Goal: Task Accomplishment & Management: Manage account settings

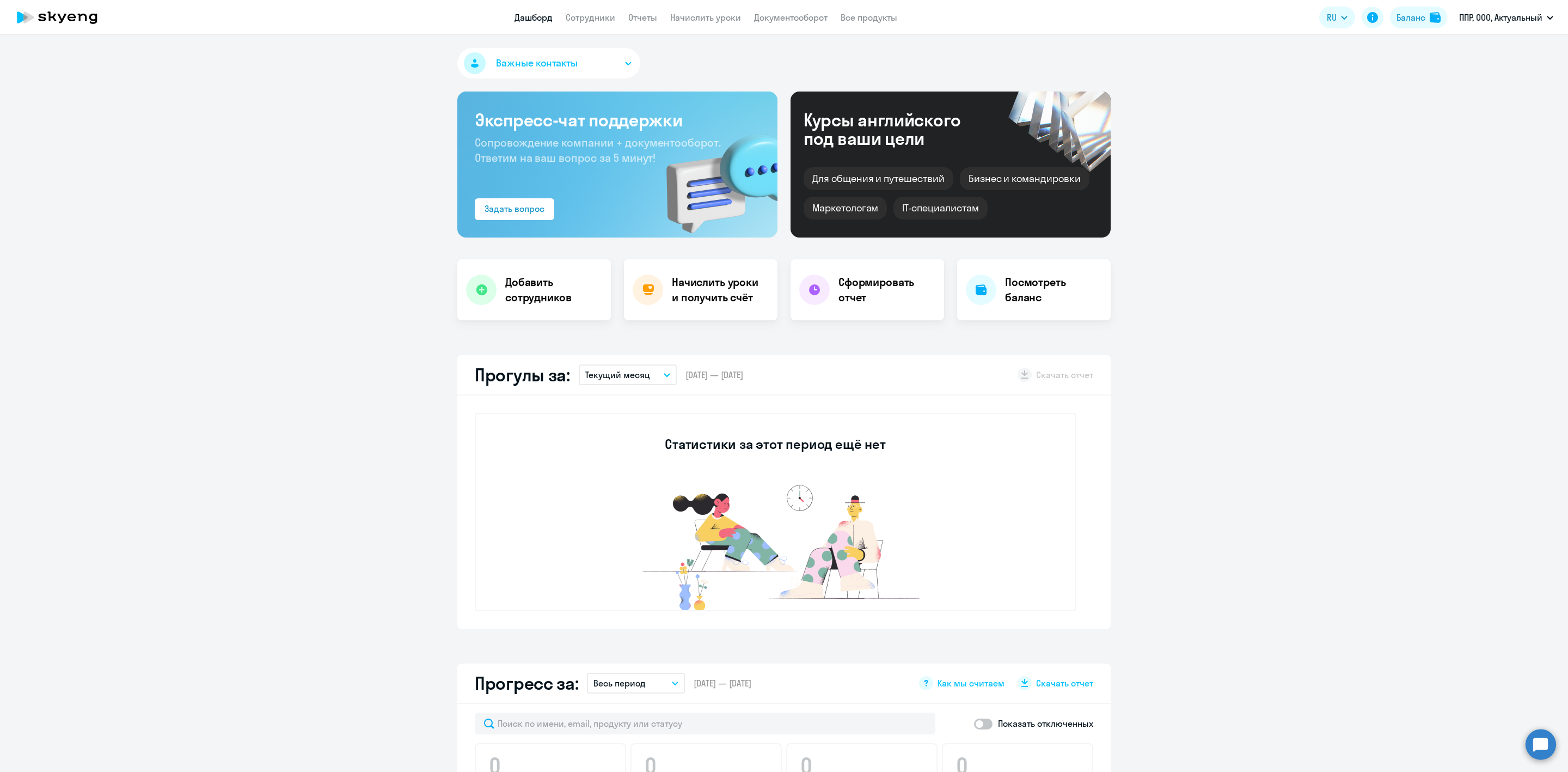
select select "30"
drag, startPoint x: 0, startPoint y: 0, endPoint x: 597, endPoint y: 19, distance: 597.3
click at [597, 19] on link "Сотрудники" at bounding box center [591, 17] width 50 height 11
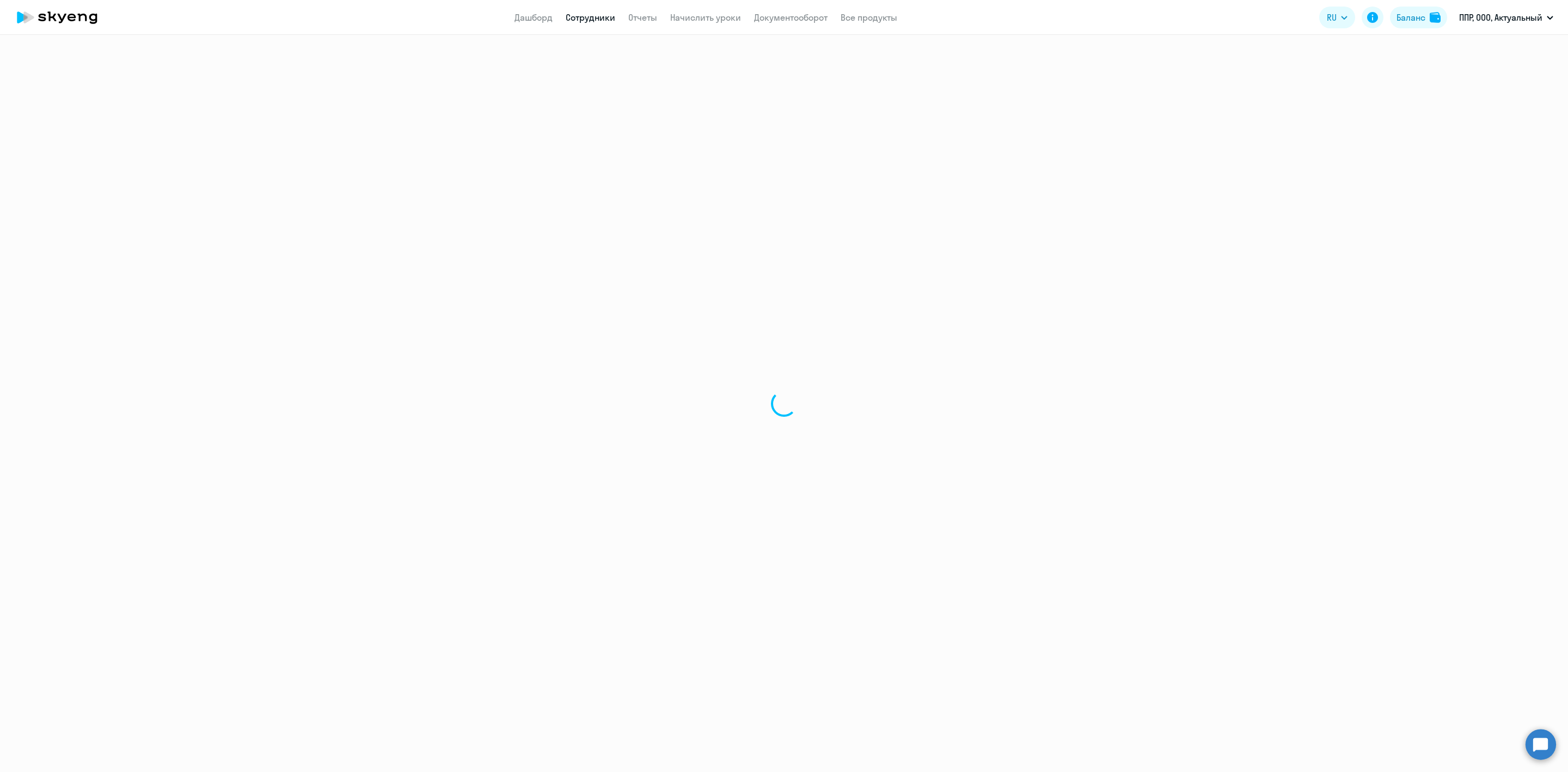
select select "30"
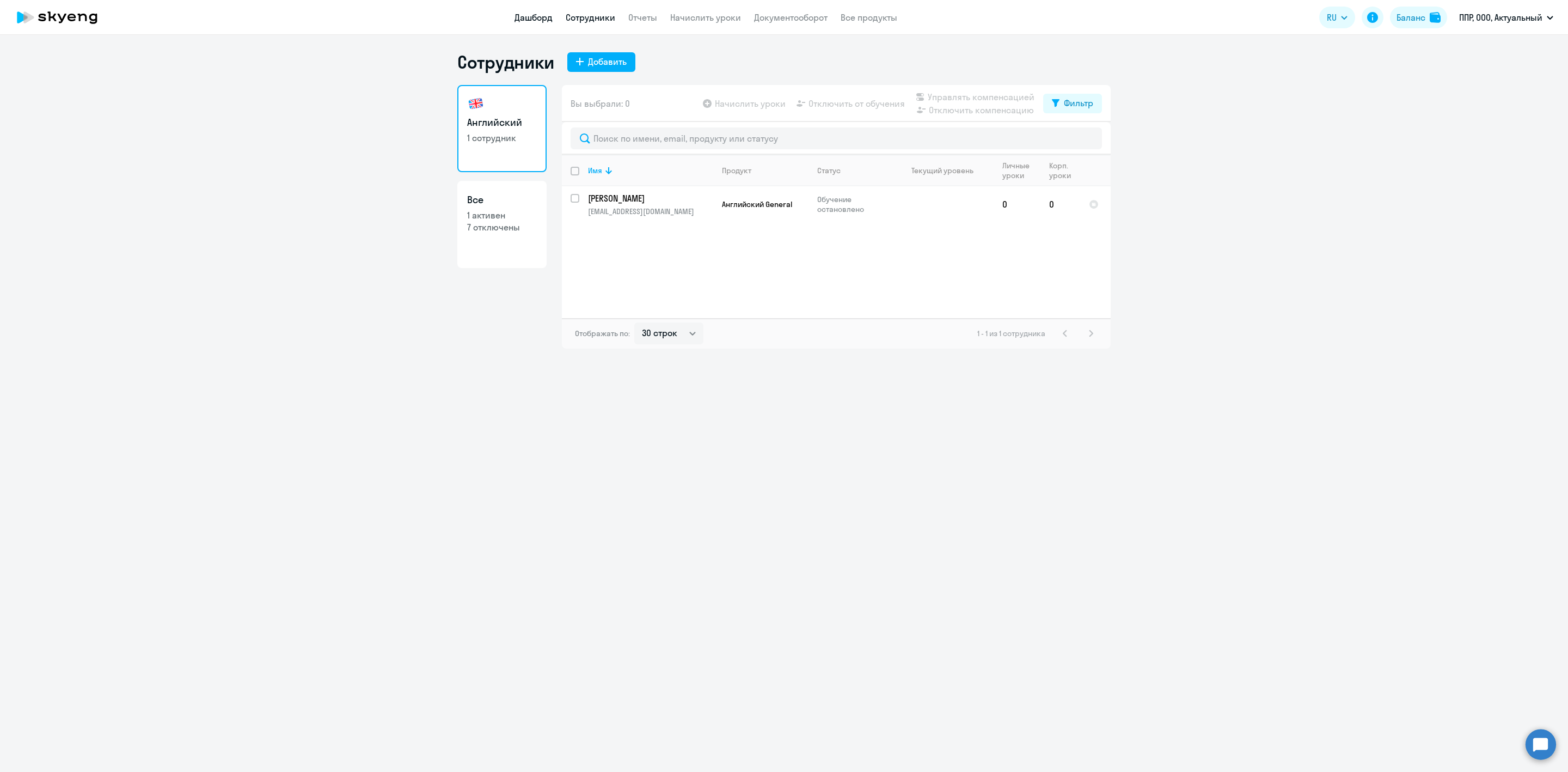
click at [531, 15] on link "Дашборд" at bounding box center [534, 17] width 38 height 11
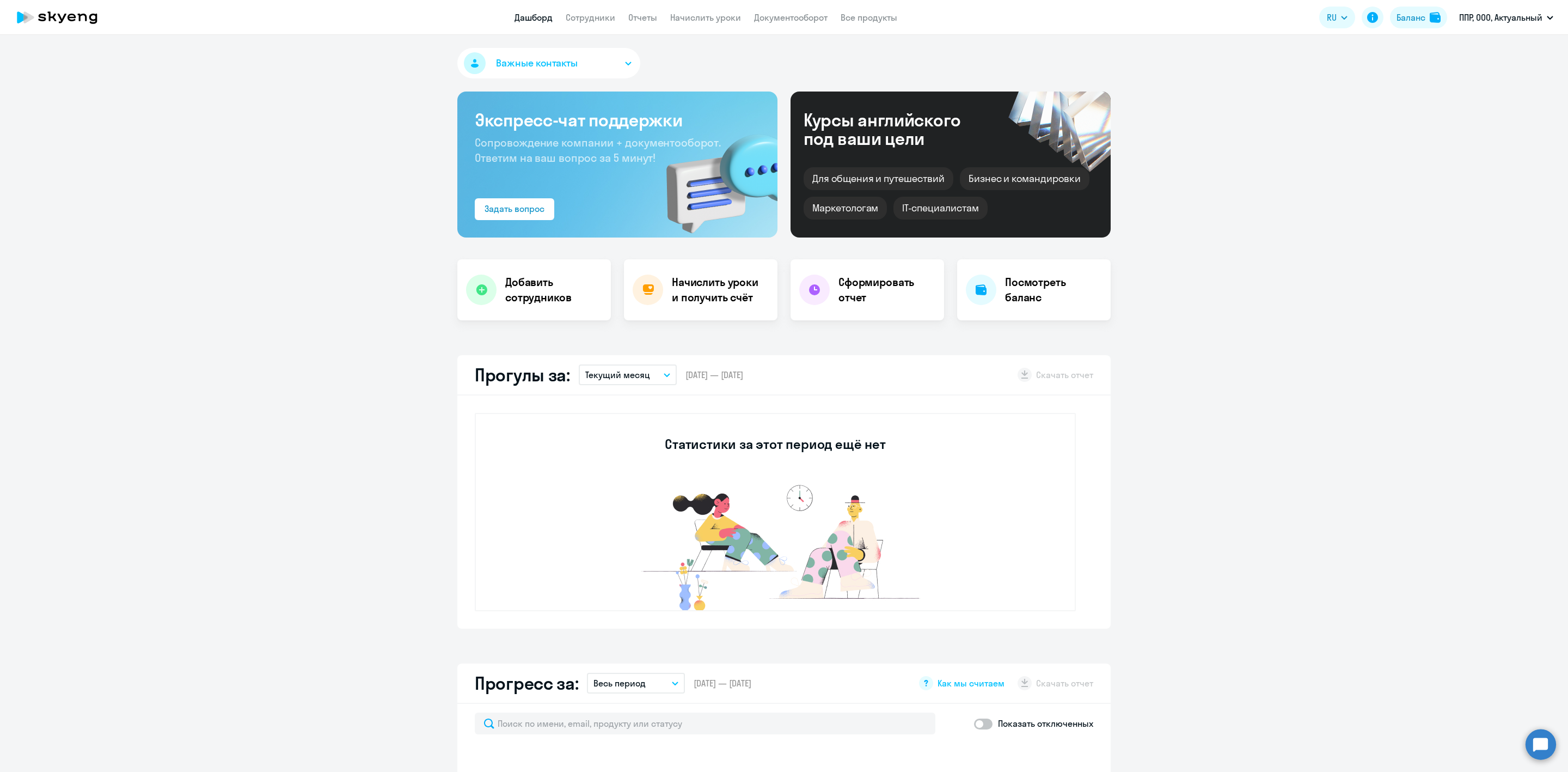
select select "30"
click at [639, 17] on link "Отчеты" at bounding box center [643, 17] width 29 height 11
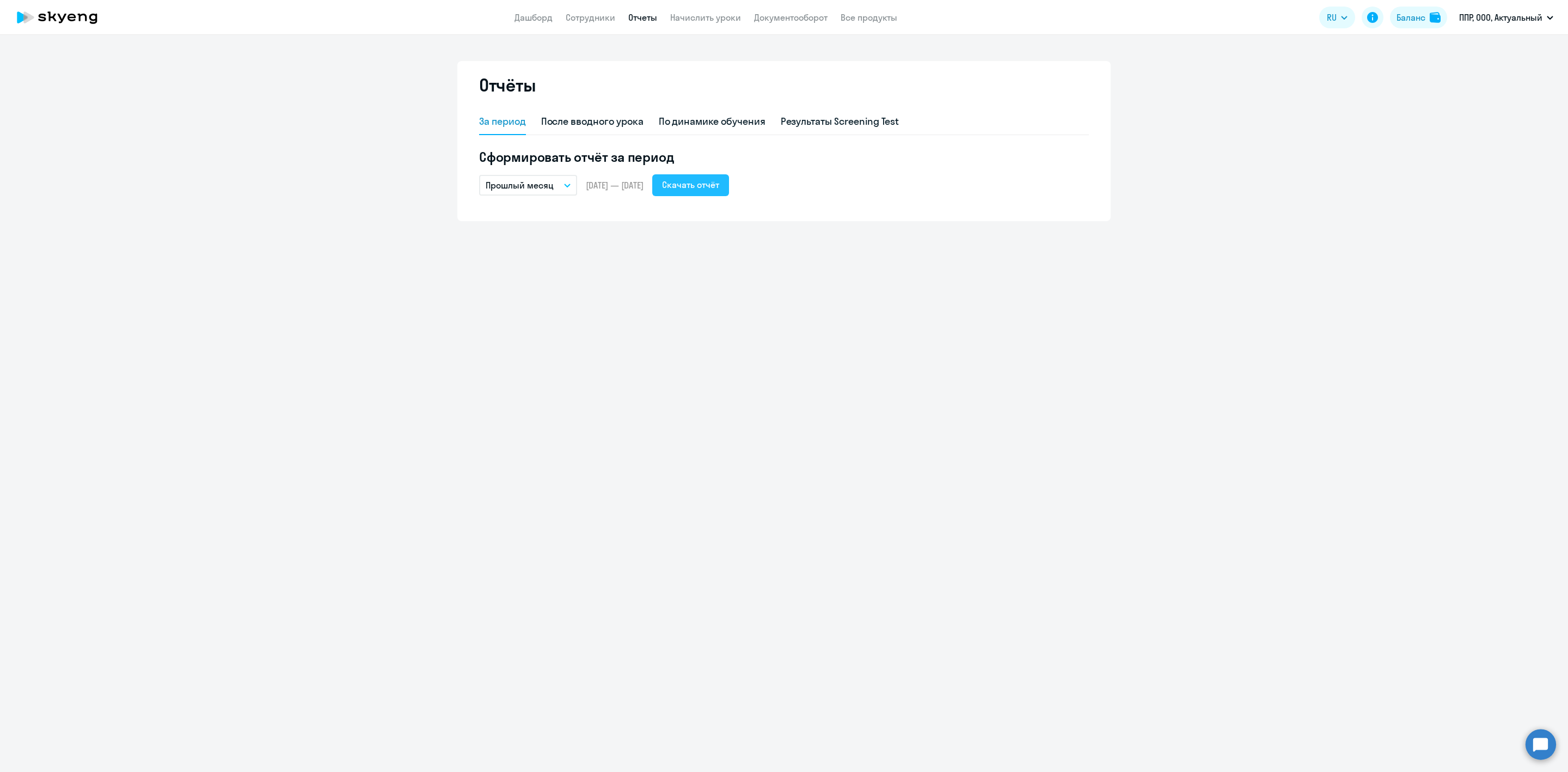
click at [716, 185] on div "Скачать отчёт" at bounding box center [691, 185] width 57 height 13
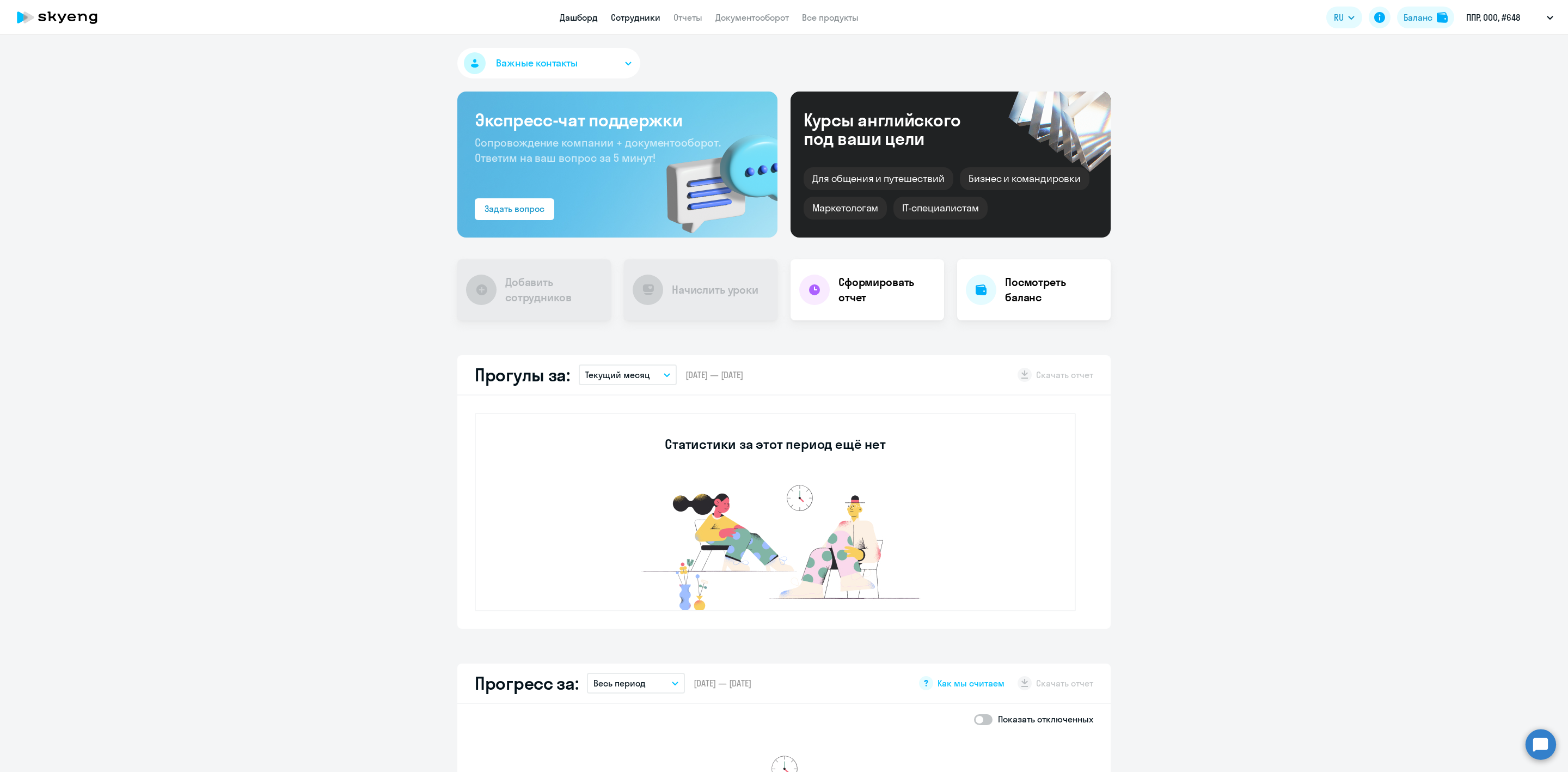
click at [639, 17] on link "Сотрудники" at bounding box center [636, 17] width 50 height 11
select select "30"
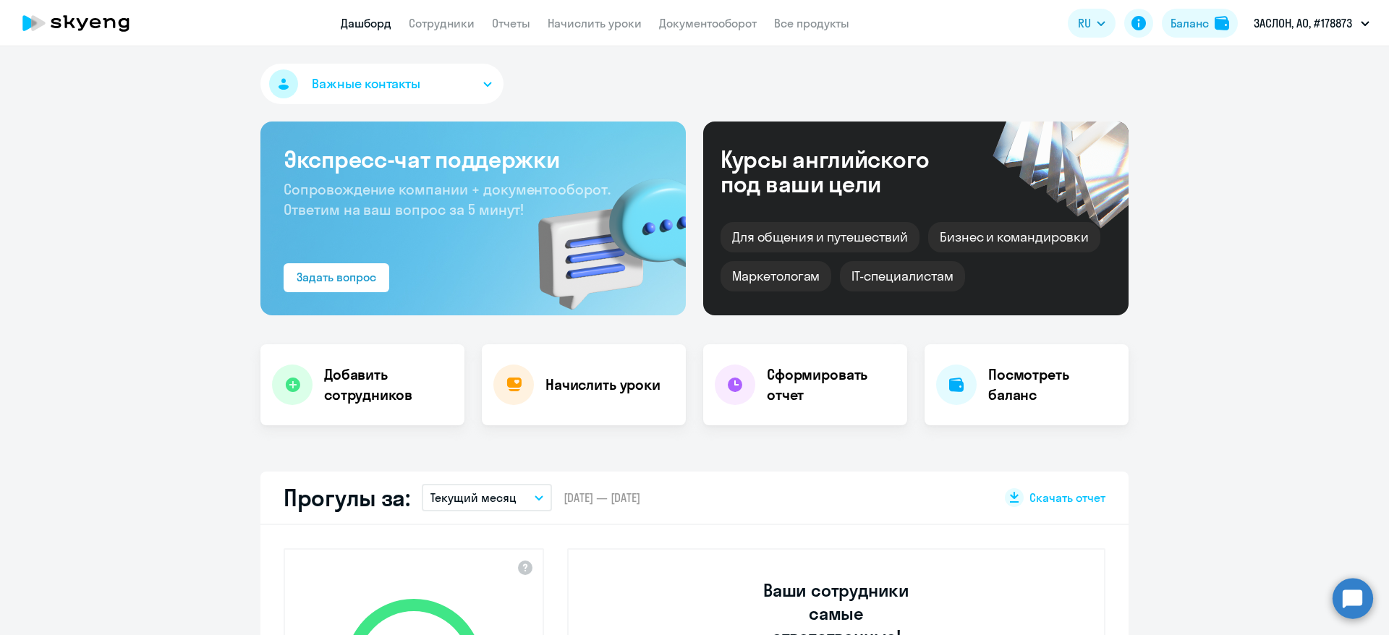
select select "30"
click at [454, 22] on link "Сотрудники" at bounding box center [442, 23] width 66 height 14
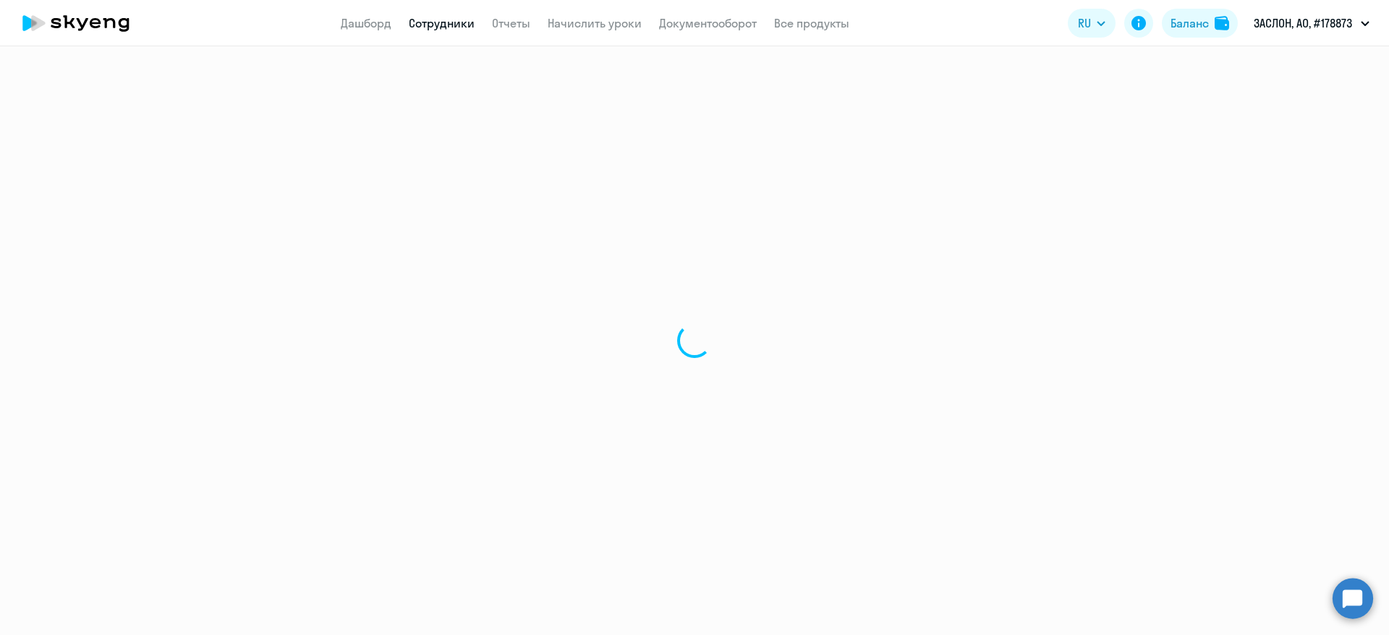
select select "30"
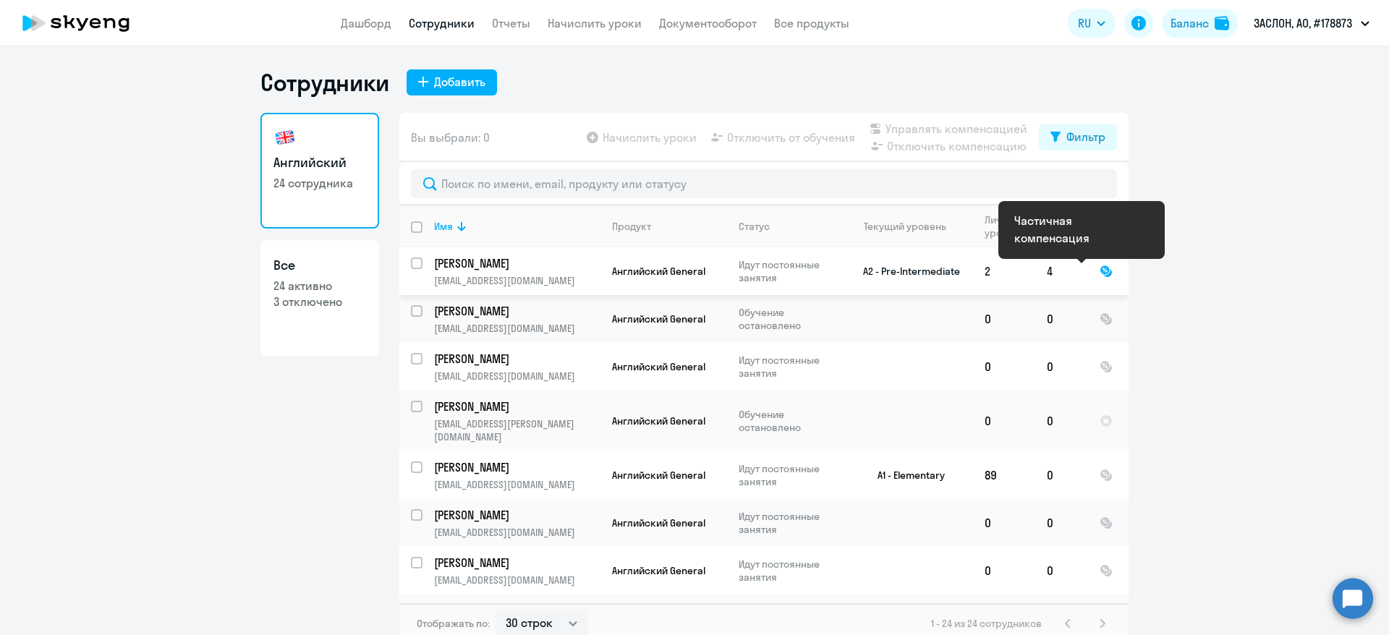
click at [1100, 267] on div at bounding box center [1106, 271] width 13 height 13
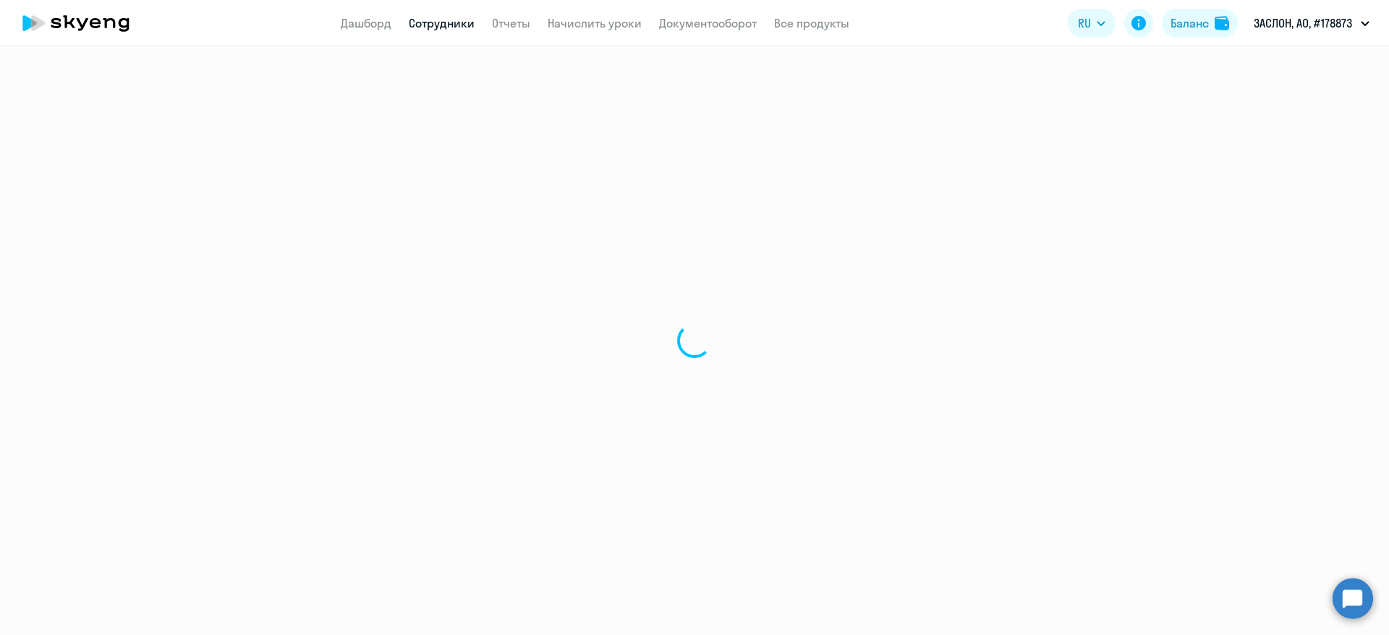
select select "english"
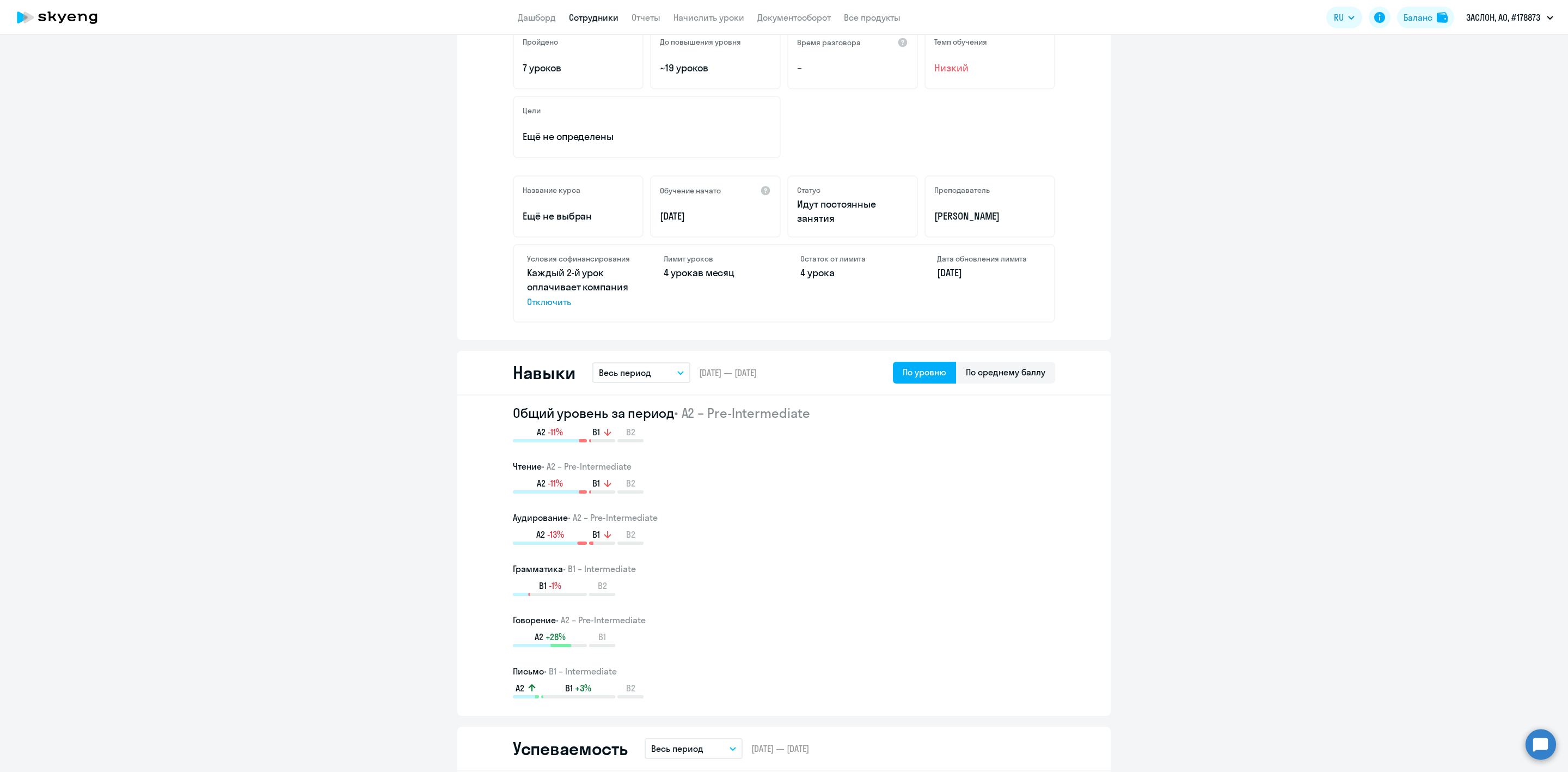
scroll to position [246, 0]
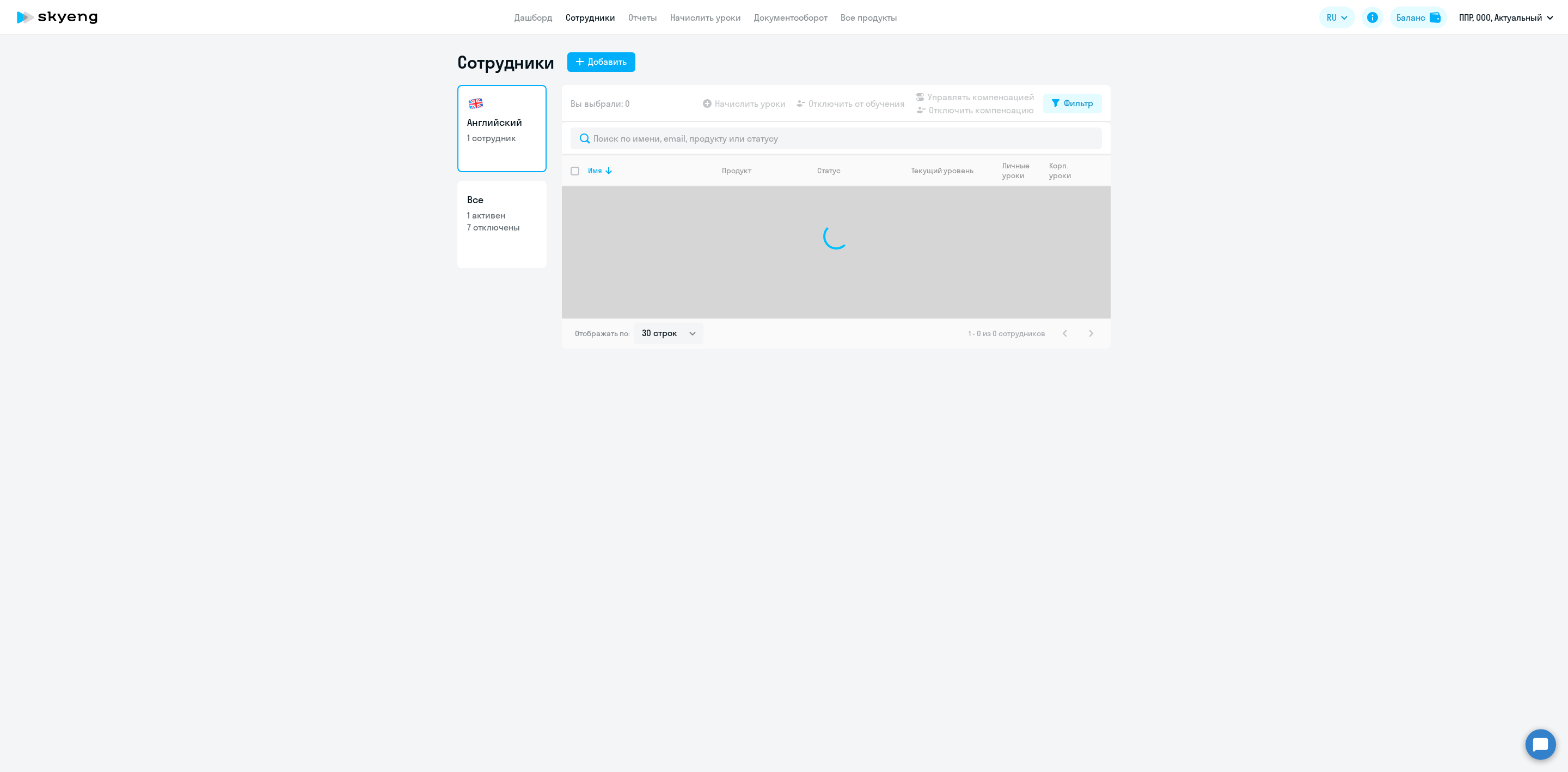
select select "30"
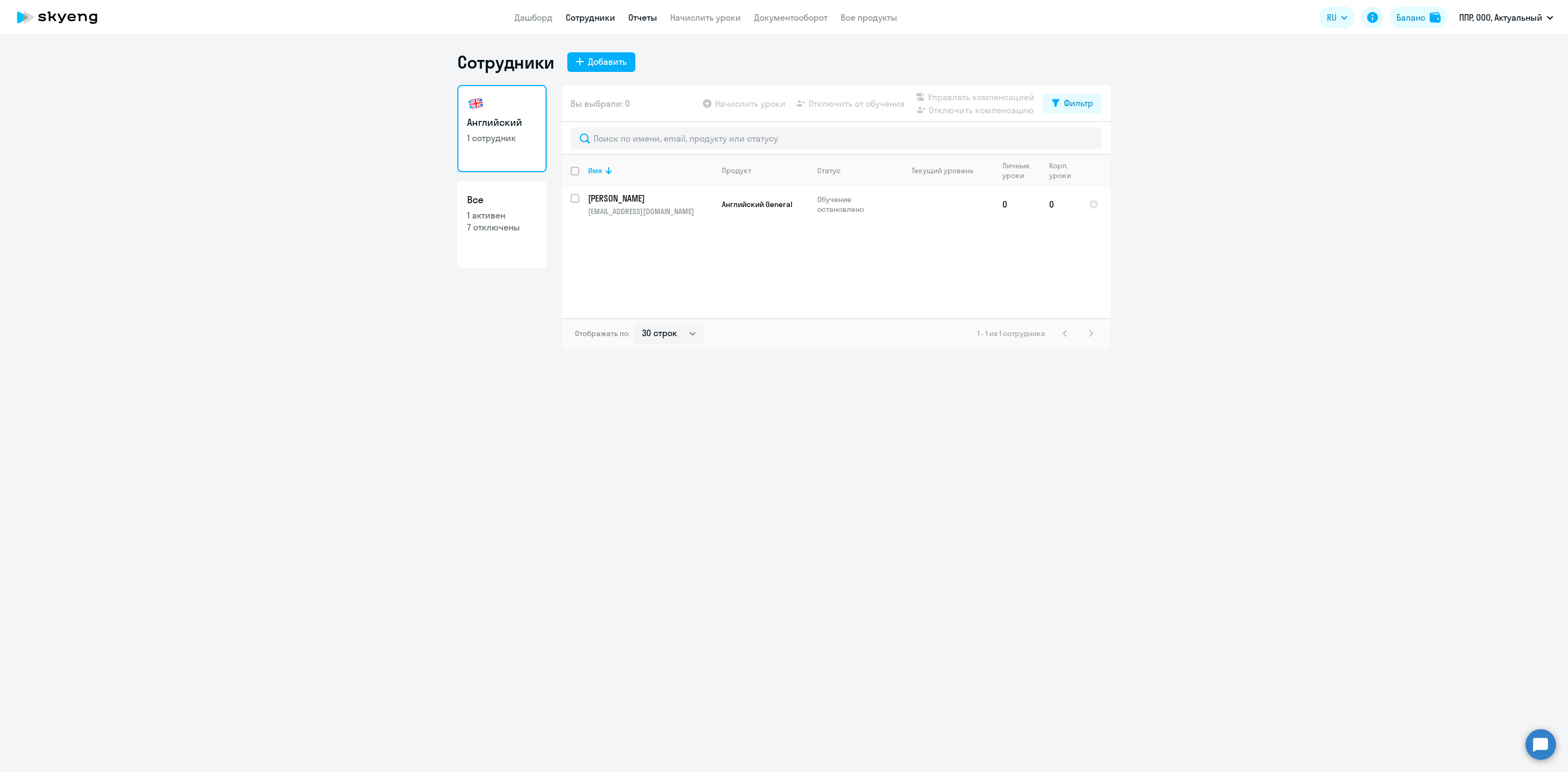
click at [638, 12] on link "Отчеты" at bounding box center [643, 17] width 29 height 11
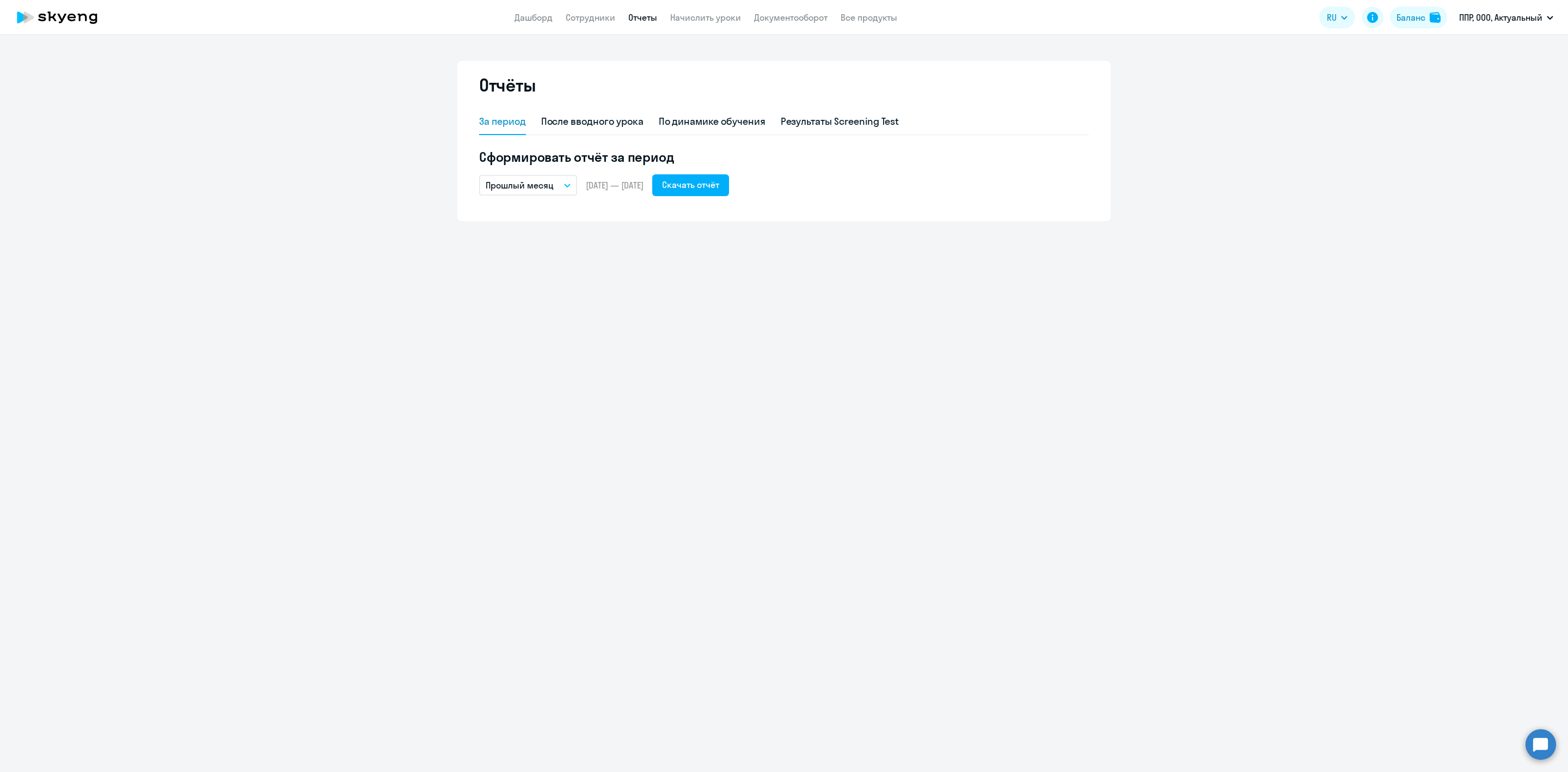
click at [538, 190] on p "Прошлый месяц" at bounding box center [519, 185] width 68 height 13
click at [537, 324] on li "Текущий год" at bounding box center [537, 325] width 115 height 27
click at [714, 183] on div "Скачать отчёт" at bounding box center [691, 185] width 57 height 13
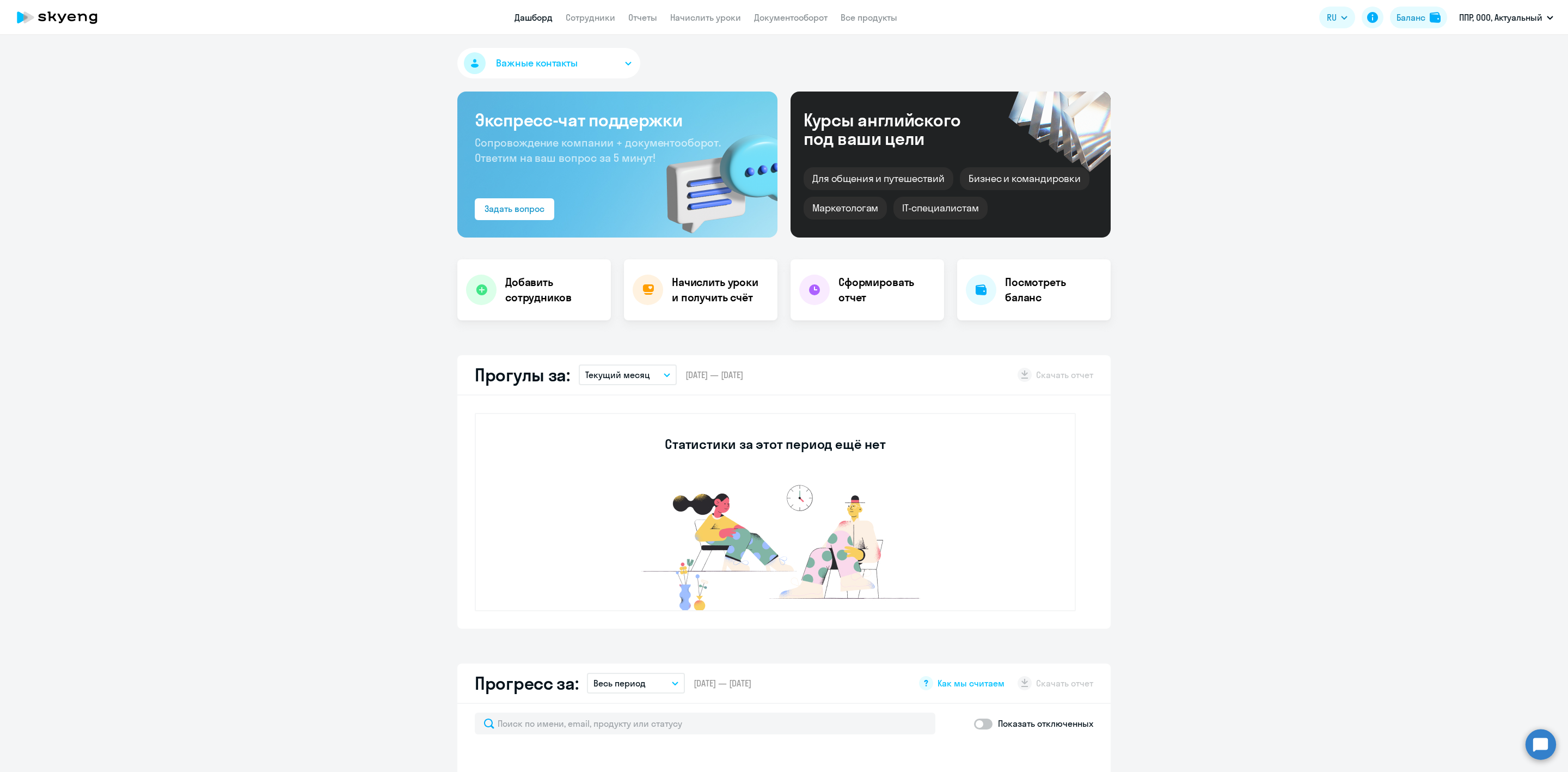
select select "30"
click at [644, 15] on link "Отчеты" at bounding box center [643, 17] width 29 height 11
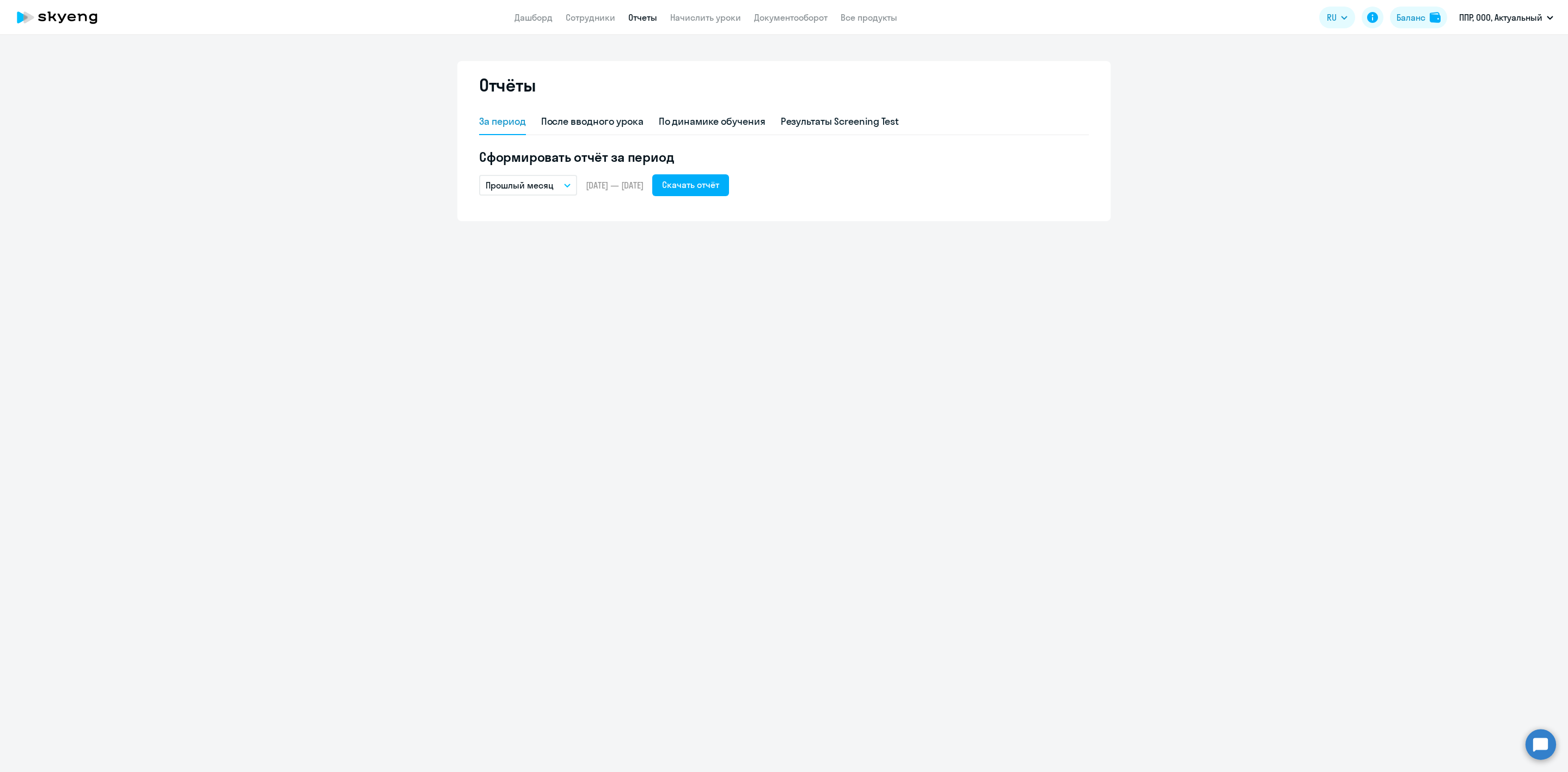
click at [556, 182] on button "Прошлый месяц" at bounding box center [528, 185] width 98 height 20
click at [549, 292] on li "Прошлый квартал" at bounding box center [537, 298] width 115 height 27
drag, startPoint x: 726, startPoint y: 172, endPoint x: 720, endPoint y: 176, distance: 7.2
click at [723, 173] on div "Сформировать отчёт за период Прошлый квартал Текущий месяц Прошлый месяц Текущи…" at bounding box center [784, 172] width 610 height 48
click at [720, 179] on div "Скачать отчёт" at bounding box center [692, 185] width 57 height 13
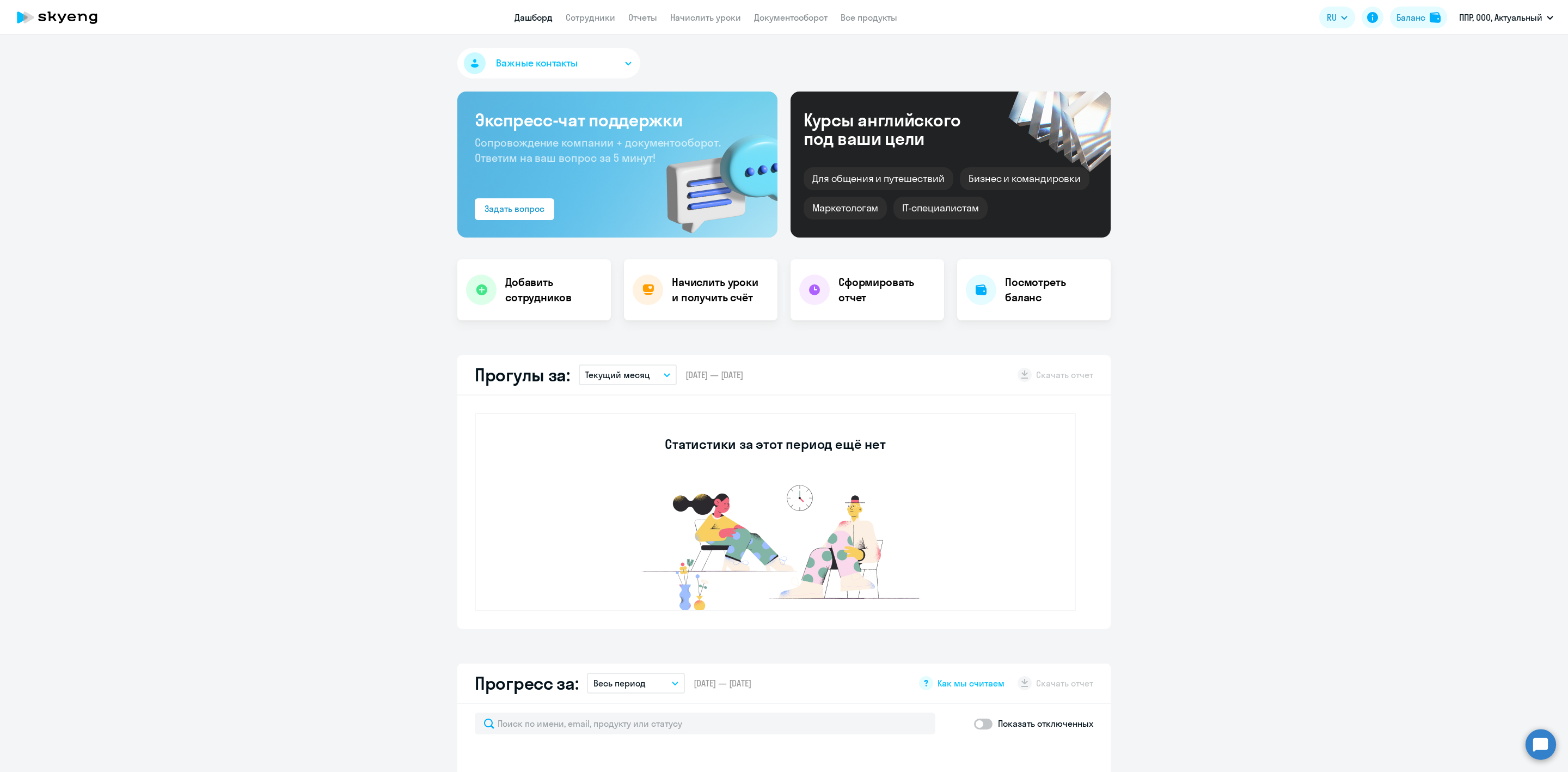
click at [571, 25] on app-header "Дашборд Сотрудники Отчеты Начислить уроки Документооборот Все продукты Дашборд …" at bounding box center [784, 17] width 1568 height 35
click at [583, 15] on link "Сотрудники" at bounding box center [591, 17] width 50 height 11
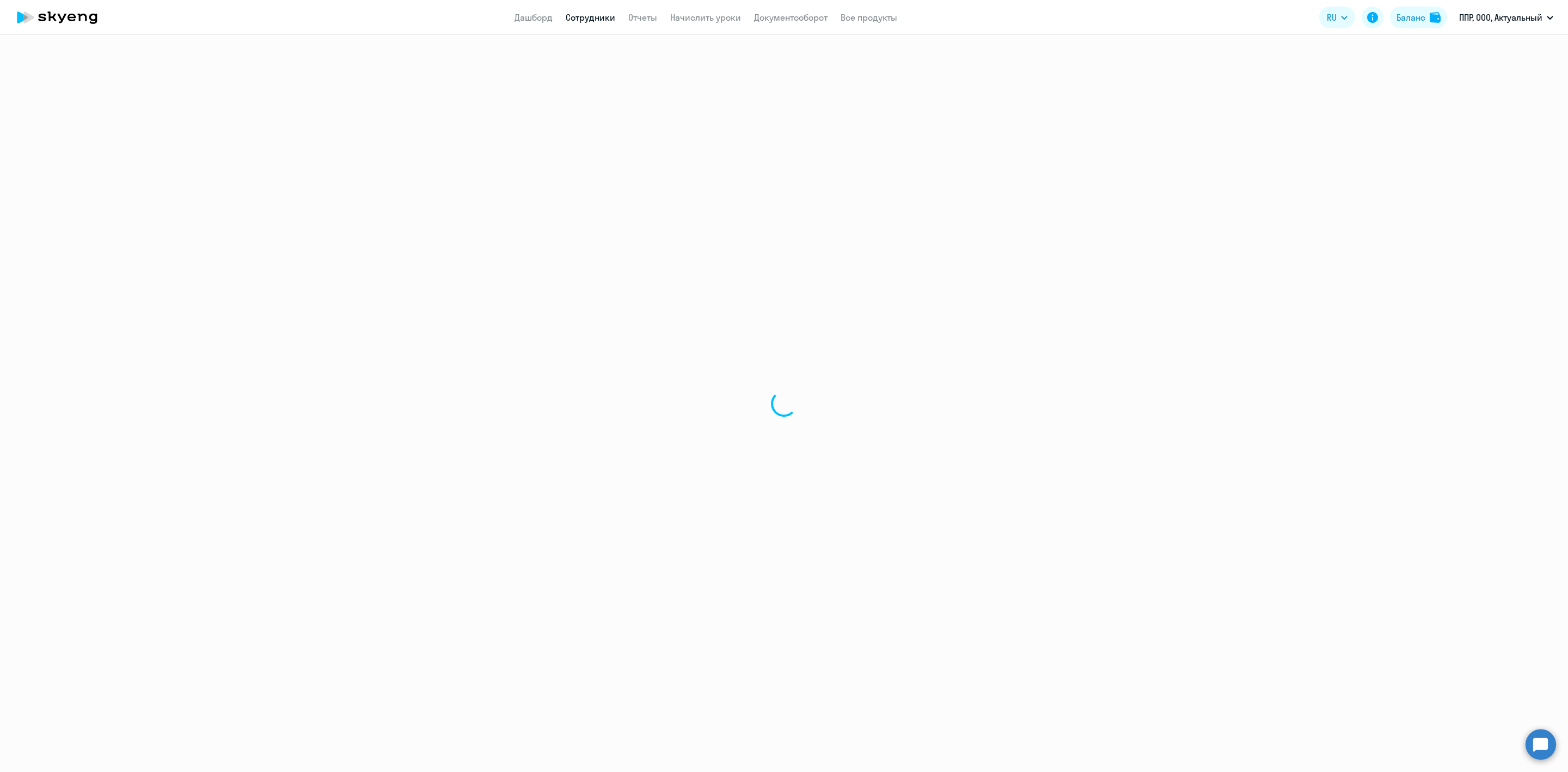
select select "30"
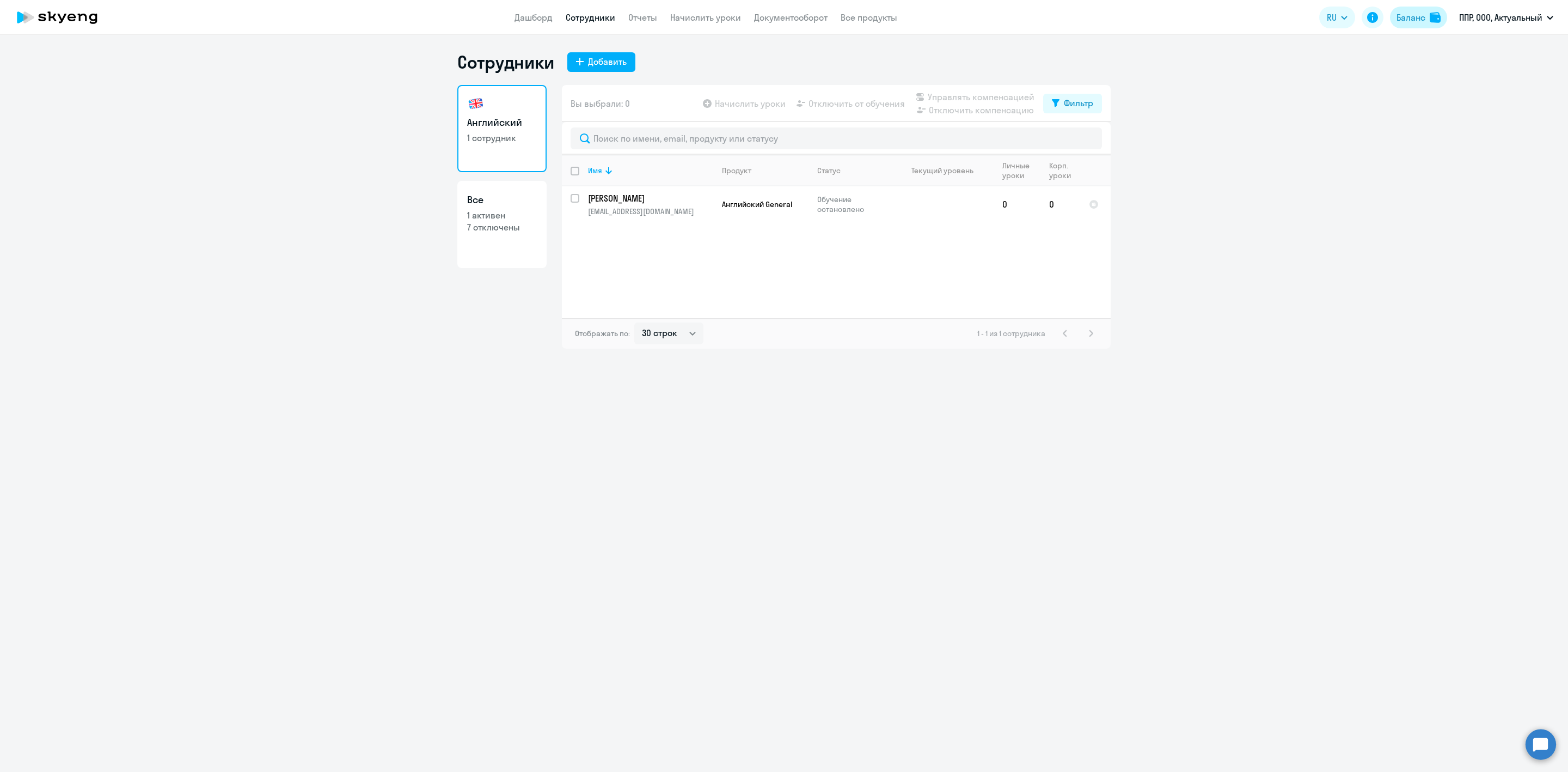
click at [1408, 15] on div "Баланс" at bounding box center [1411, 17] width 29 height 13
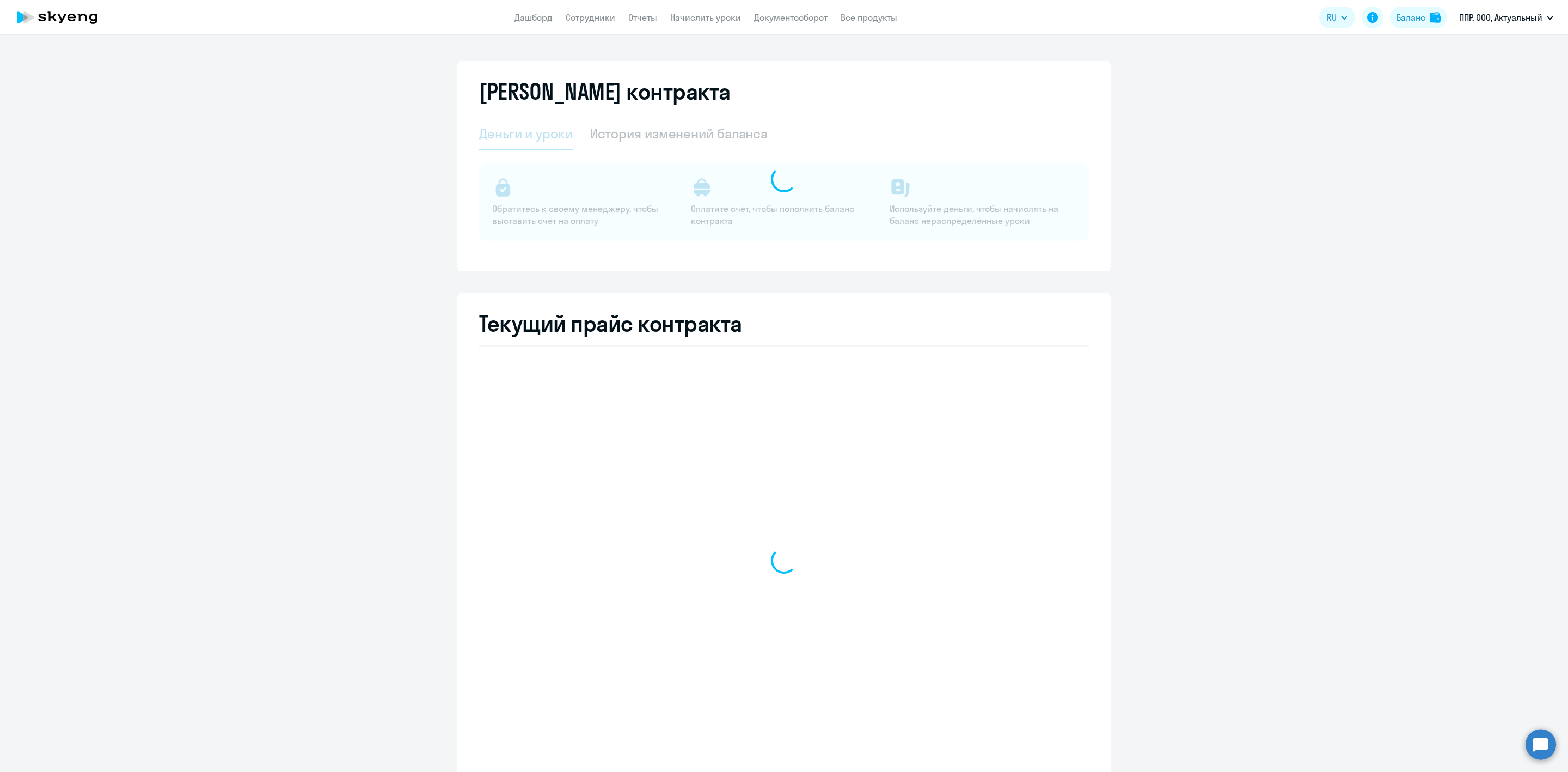
select select "english_adult_not_native_speaker"
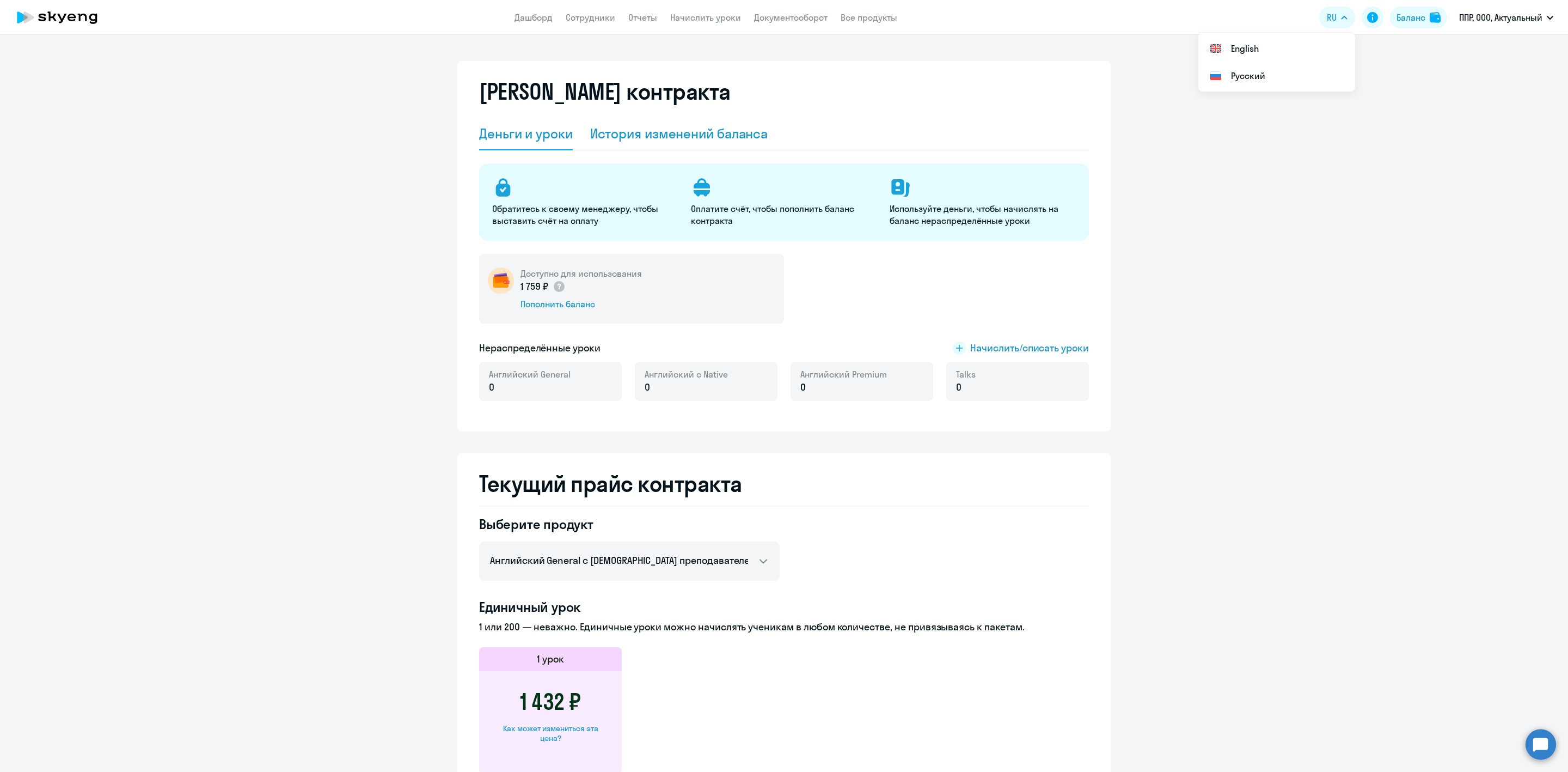
click at [688, 148] on div "История изменений баланса" at bounding box center [679, 133] width 178 height 32
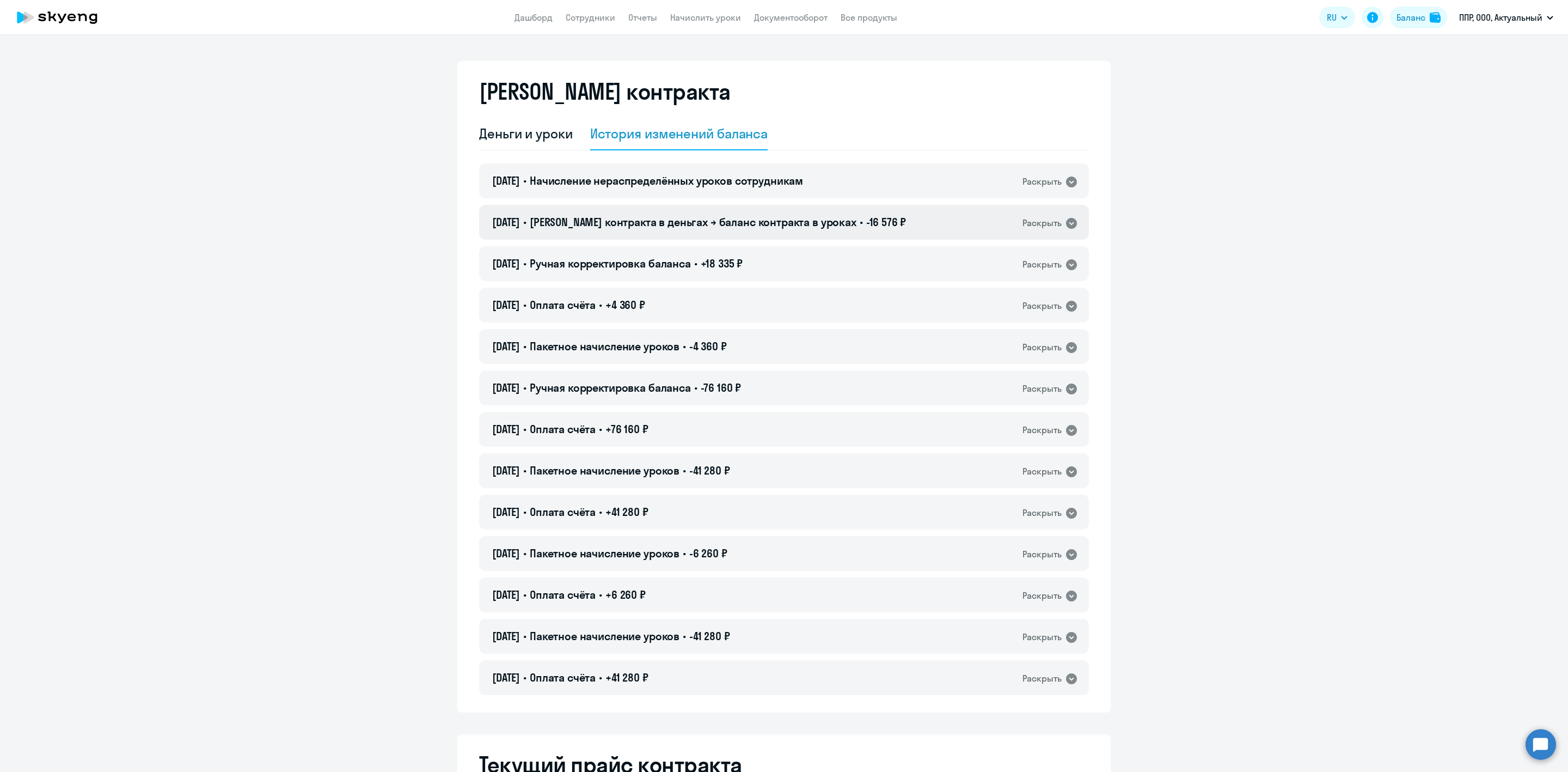
click at [1039, 227] on div "Раскрыть" at bounding box center [1042, 223] width 39 height 14
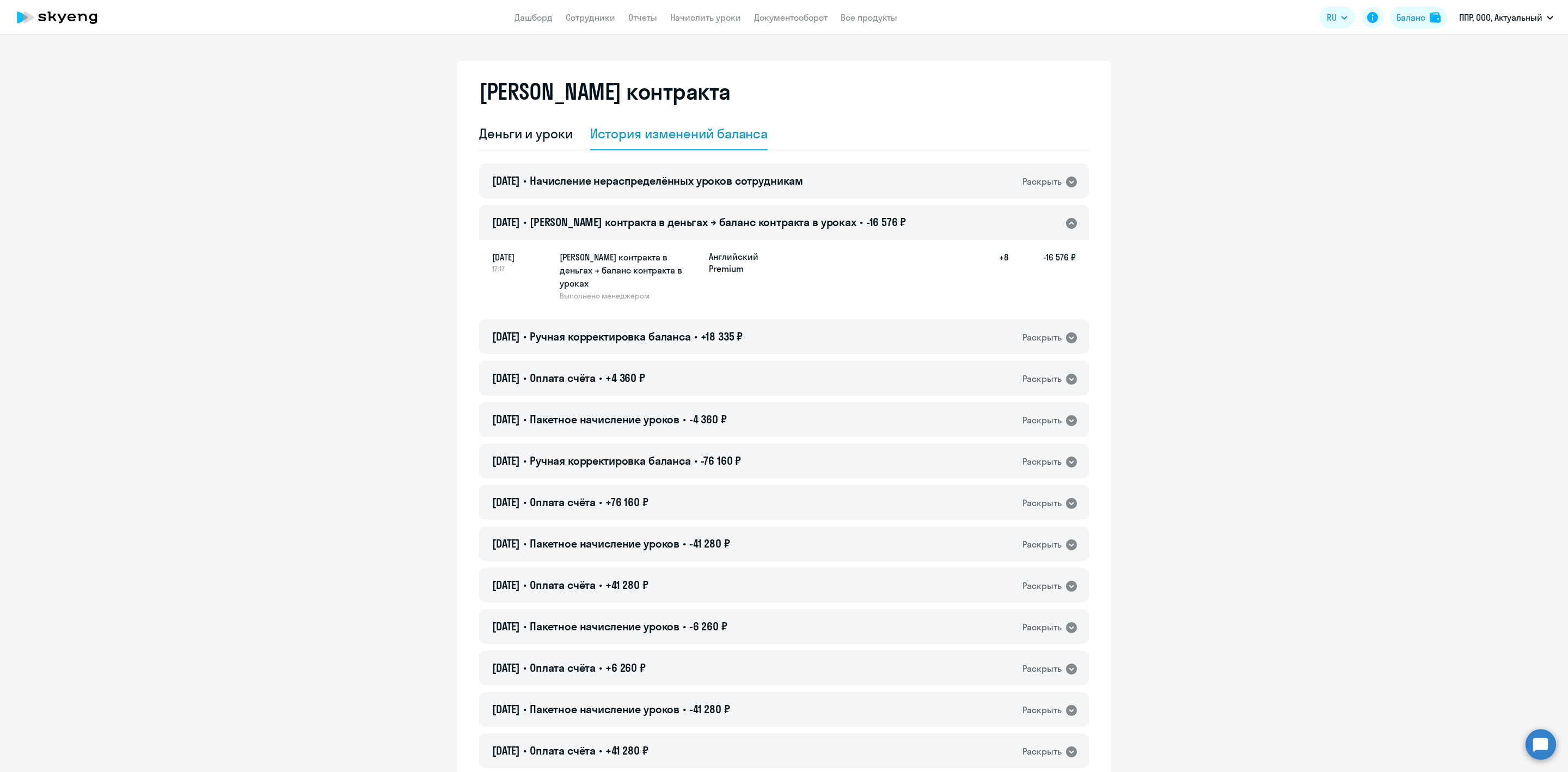
click at [1031, 218] on div "Раскрыть" at bounding box center [1042, 223] width 39 height 14
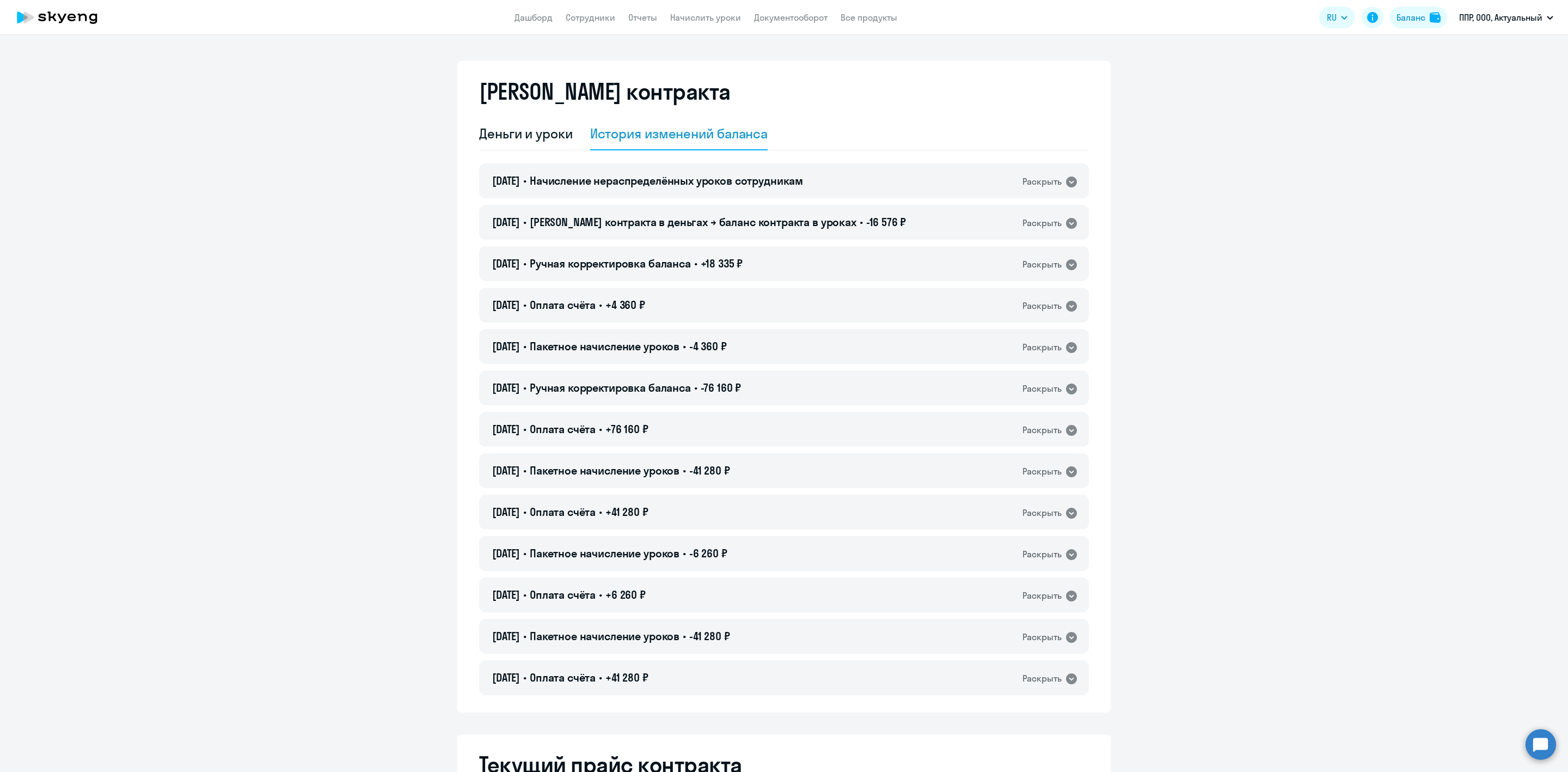
click at [511, 12] on app-header "Дашборд Сотрудники Отчеты Начислить уроки Документооборот Все продукты Дашборд …" at bounding box center [784, 17] width 1568 height 35
click at [526, 17] on link "Дашборд" at bounding box center [534, 17] width 38 height 11
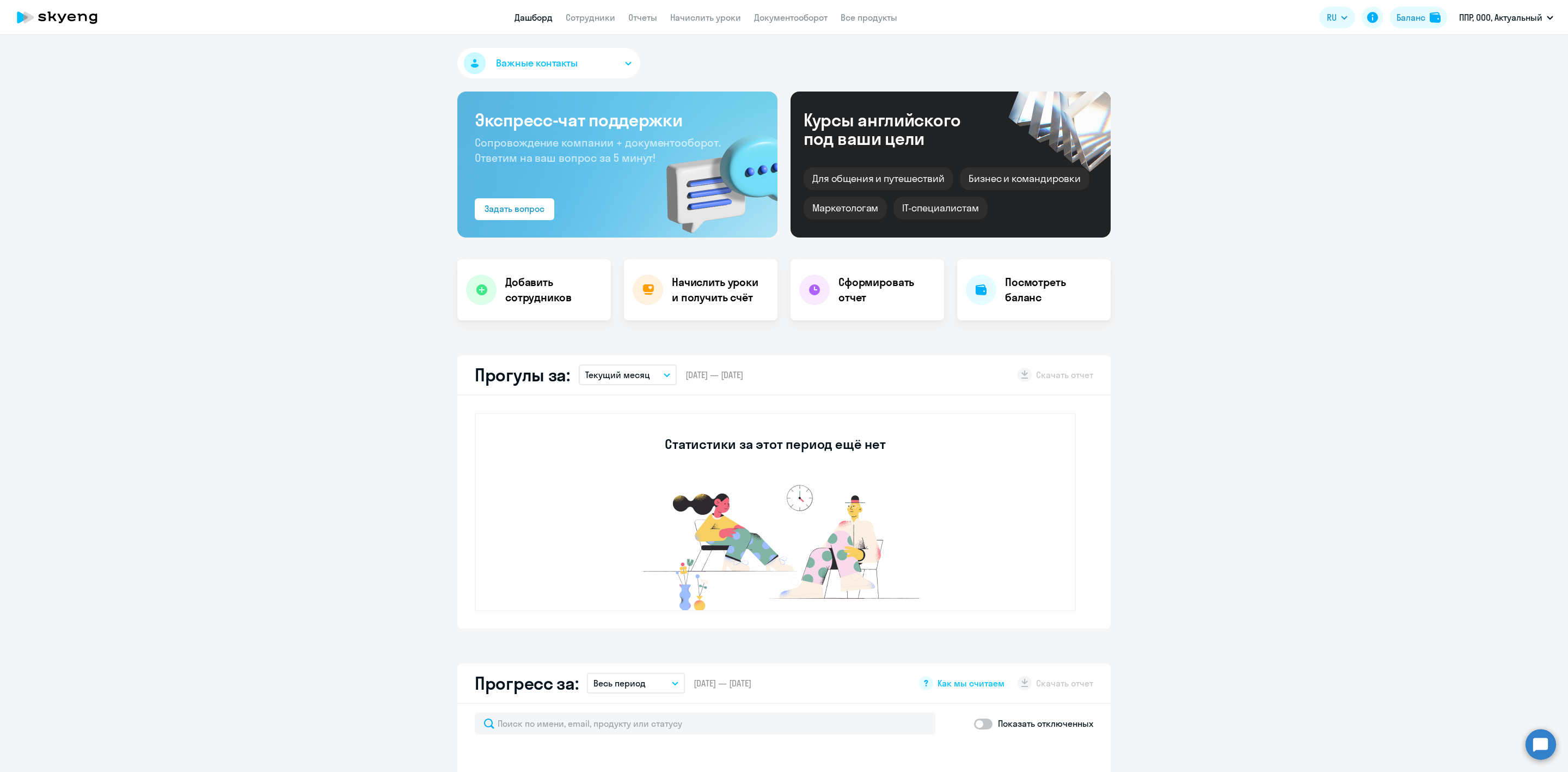
select select "30"
click at [579, 22] on link "Сотрудники" at bounding box center [591, 17] width 50 height 11
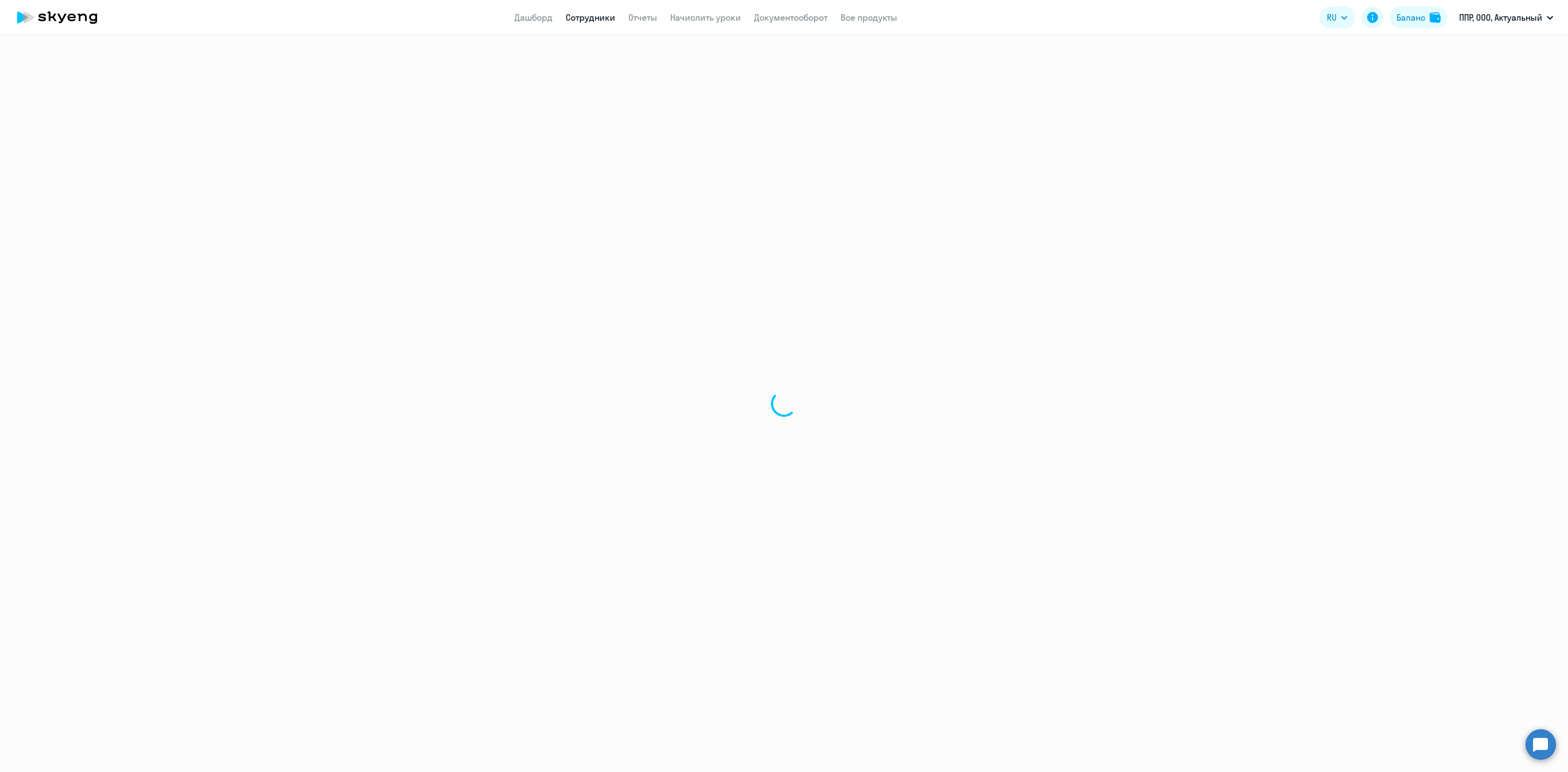
select select "30"
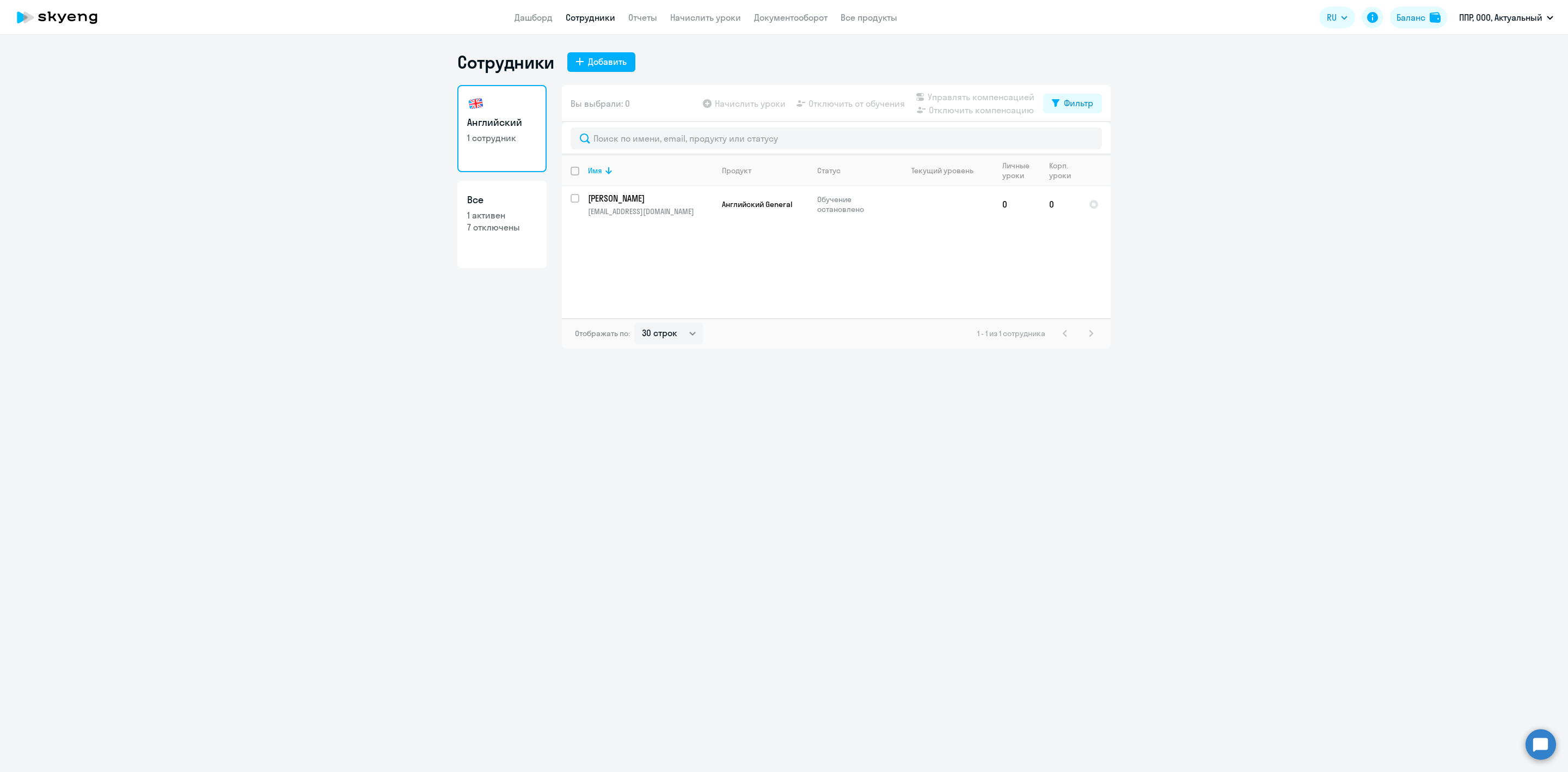
click at [498, 227] on p "7 отключены" at bounding box center [502, 227] width 70 height 12
select select "30"
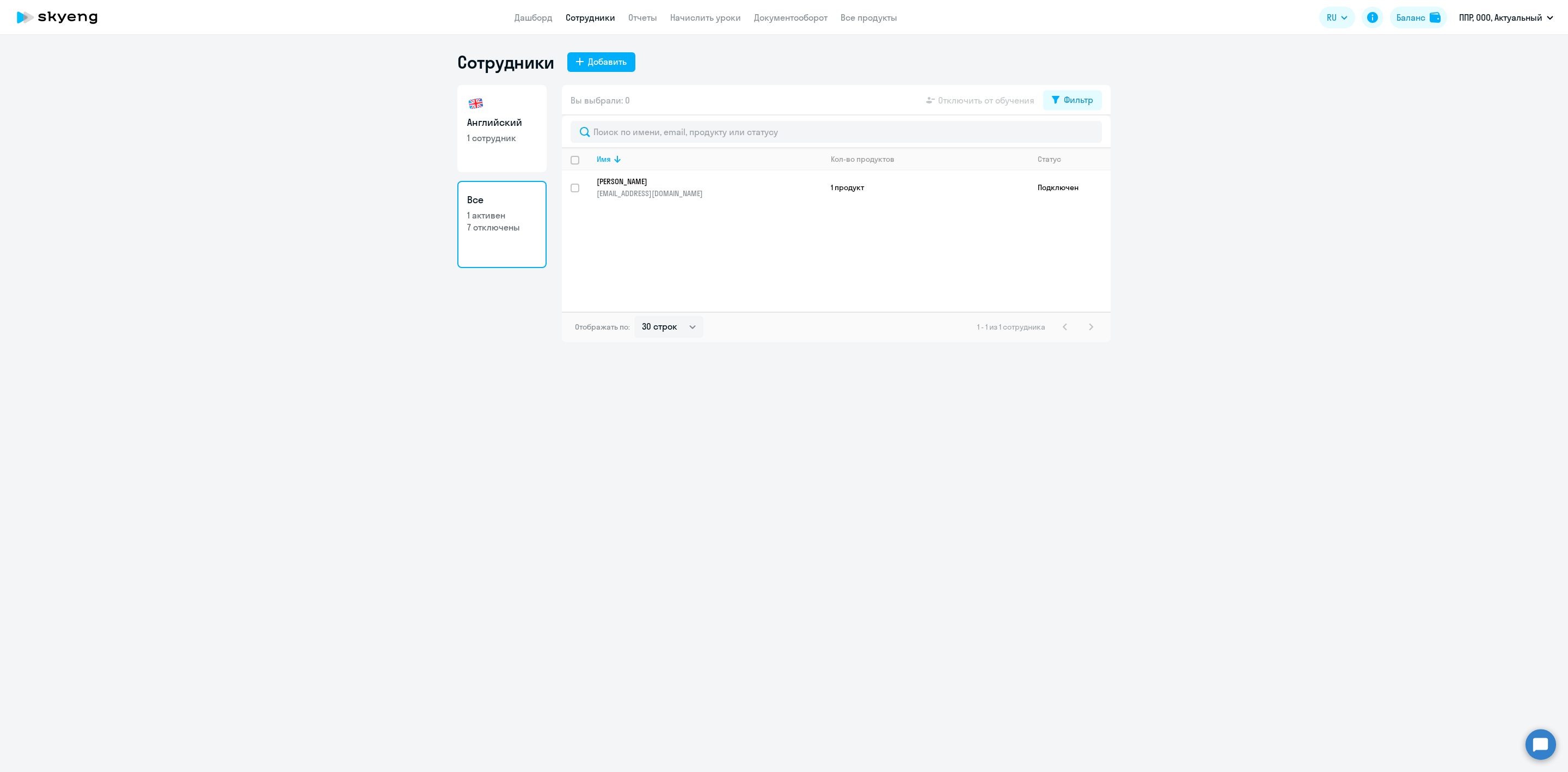
click at [497, 133] on p "1 сотрудник" at bounding box center [502, 138] width 70 height 12
select select "30"
